Goal: Go to known website: Go to known website

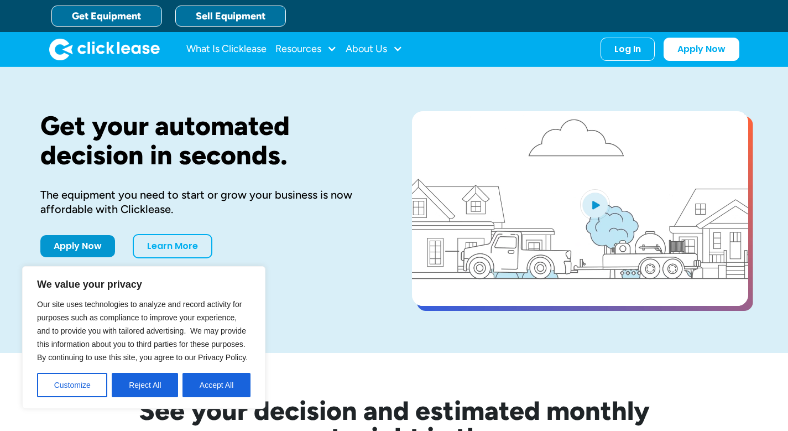
click at [240, 18] on link "Sell Equipment" at bounding box center [230, 16] width 111 height 21
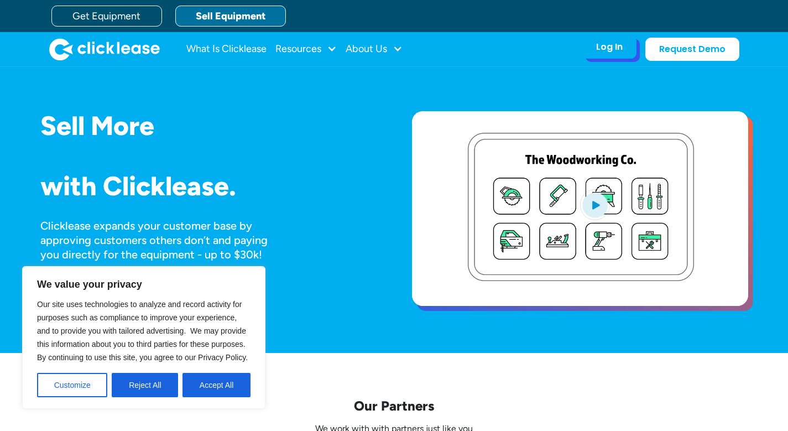
click at [624, 50] on div "Log In Account login I use Clicklease to get my equipment Partner Portal I offe…" at bounding box center [610, 46] width 54 height 23
click at [605, 48] on div "Log In" at bounding box center [609, 46] width 27 height 11
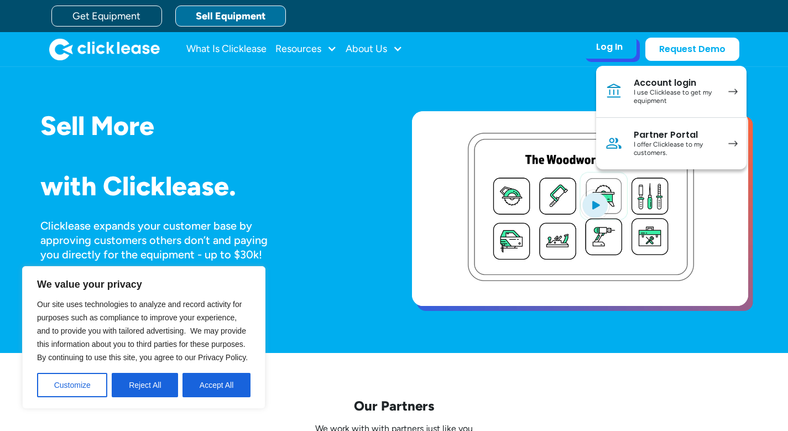
click at [676, 138] on div "Partner Portal" at bounding box center [676, 134] width 84 height 11
